Goal: Ask a question

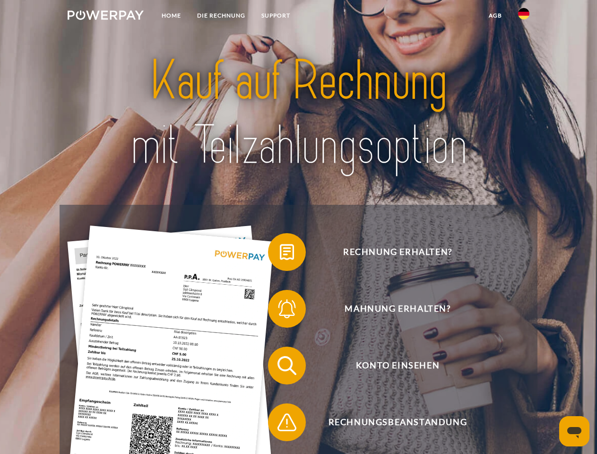
click at [105, 17] on img at bounding box center [106, 14] width 76 height 9
click at [524, 17] on img at bounding box center [523, 13] width 11 height 11
click at [495, 16] on link "agb" at bounding box center [495, 15] width 29 height 17
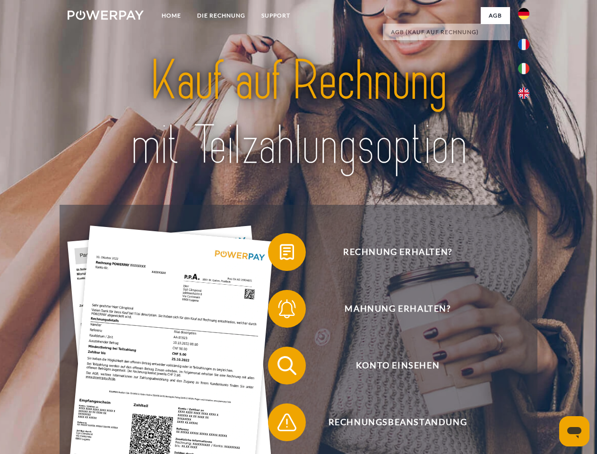
click at [280, 254] on span at bounding box center [272, 251] width 47 height 47
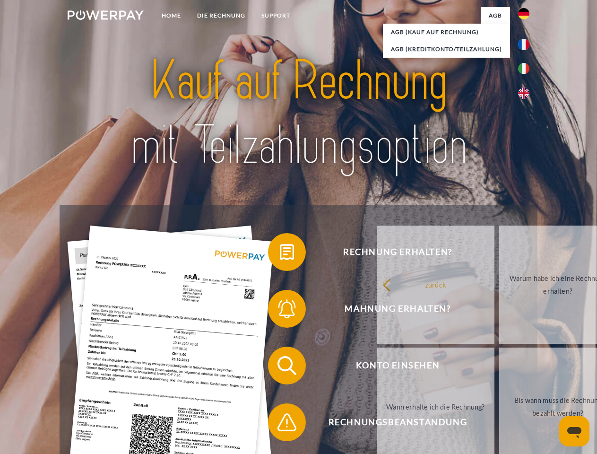
click at [280, 310] on span at bounding box center [272, 308] width 47 height 47
click at [499, 367] on link "Bis wann muss die Rechnung bezahlt werden?" at bounding box center [558, 406] width 118 height 118
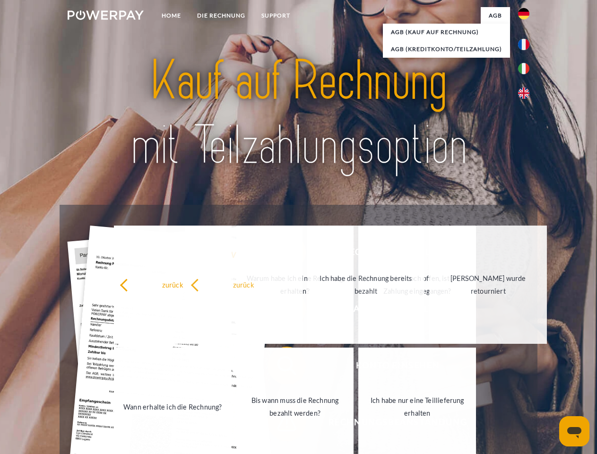
click at [358, 424] on link "Ich habe nur eine Teillieferung erhalten" at bounding box center [417, 406] width 118 height 118
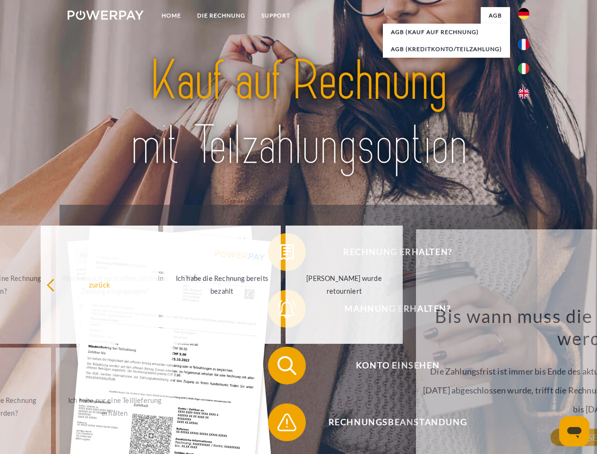
click at [574, 431] on icon "Messaging-Fenster öffnen" at bounding box center [574, 432] width 14 height 11
